Goal: Transaction & Acquisition: Book appointment/travel/reservation

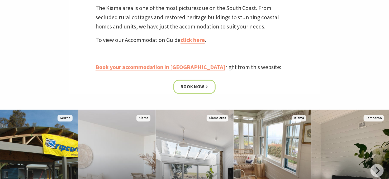
scroll to position [212, 0]
click at [196, 83] on link "Book now" at bounding box center [194, 87] width 43 height 14
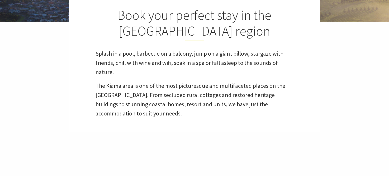
select select "3"
select select "2"
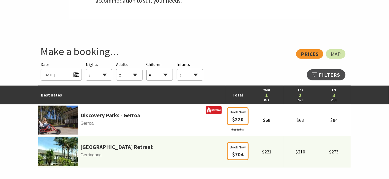
scroll to position [263, 0]
click at [105, 75] on select "1 2 3 4 5 6 7 8 9 10 11 12 13 14 15 16 17 18 19 20 21 22 23 24 25 26 27 28 29 30" at bounding box center [99, 75] width 26 height 12
click at [86, 69] on select "1 2 3 4 5 6 7 8 9 10 11 12 13 14 15 16 17 18 19 20 21 22 23 24 25 26 27 28 29 30" at bounding box center [99, 75] width 26 height 12
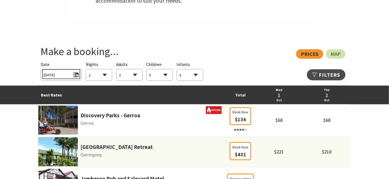
click at [68, 75] on span "Wed 01/10/2025" at bounding box center [61, 74] width 35 height 7
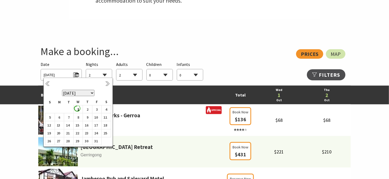
select select "2"
click at [105, 82] on link "Next" at bounding box center [108, 84] width 6 height 6
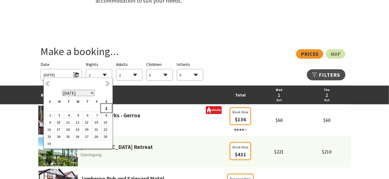
click at [106, 106] on b "1" at bounding box center [105, 108] width 7 height 7
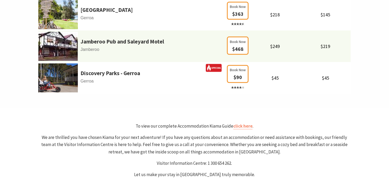
scroll to position [369, 0]
